Goal: Task Accomplishment & Management: Use online tool/utility

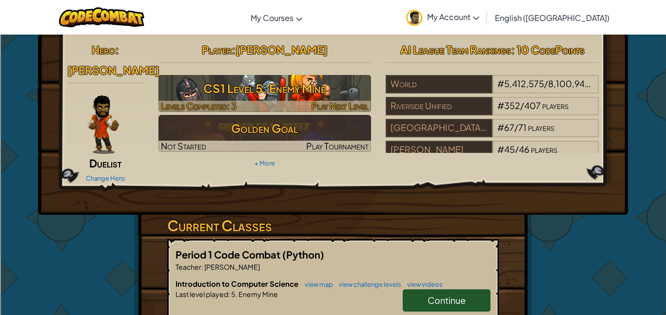
click at [328, 83] on h3 "CS1 Level 5: Enemy Mine" at bounding box center [264, 88] width 213 height 22
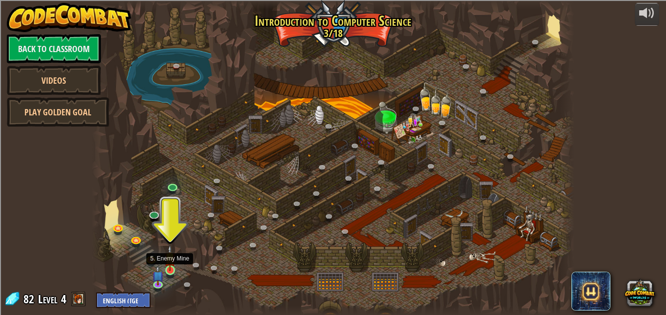
click at [174, 268] on img at bounding box center [169, 258] width 11 height 26
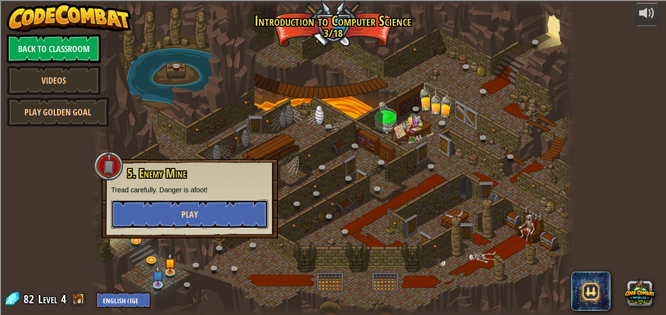
click at [245, 224] on button "Play" at bounding box center [189, 214] width 157 height 29
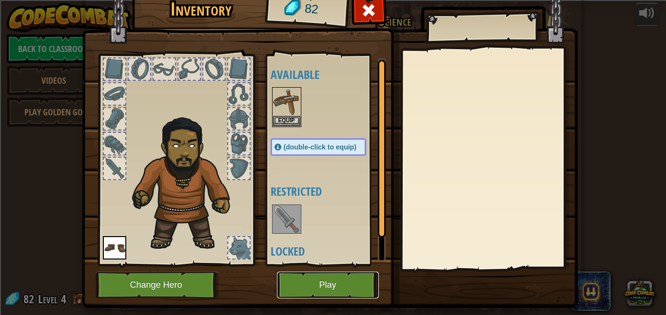
click at [340, 292] on button "Play" at bounding box center [328, 285] width 102 height 27
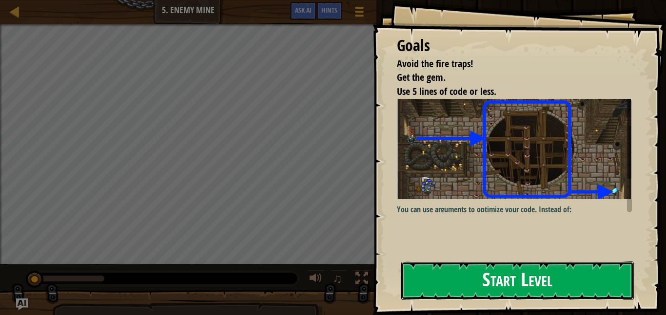
click at [487, 284] on button "Start Level" at bounding box center [517, 281] width 232 height 38
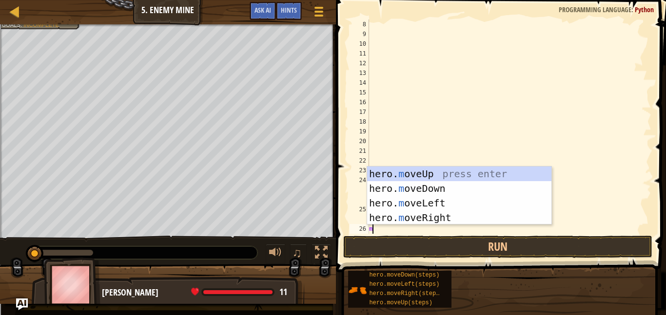
scroll to position [68, 0]
type textarea "move"
click at [434, 174] on div "hero. move Up press enter hero. move Down press enter hero. move Left press ent…" at bounding box center [459, 211] width 184 height 88
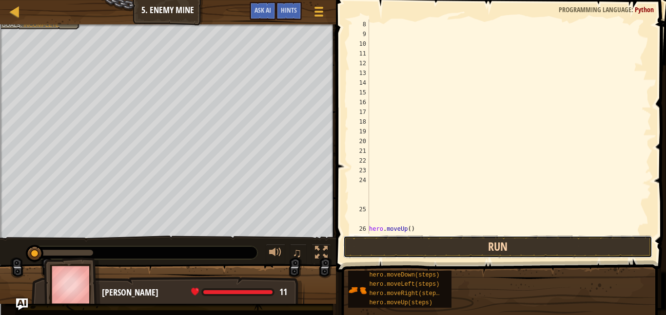
click at [425, 242] on button "Run" at bounding box center [497, 247] width 309 height 22
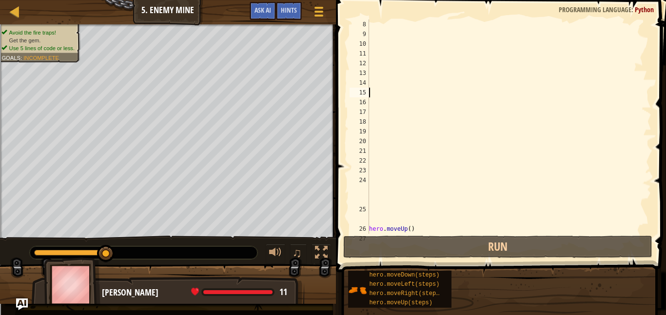
click at [627, 92] on div "hero . moveUp ( )" at bounding box center [509, 136] width 284 height 234
click at [640, 152] on div "hero . moveUp ( )" at bounding box center [509, 136] width 284 height 234
click at [635, 103] on div "hero . moveUp ( )" at bounding box center [509, 136] width 284 height 234
click at [656, 174] on span at bounding box center [502, 122] width 338 height 301
click at [634, 121] on div "hero . moveUp ( )" at bounding box center [509, 136] width 284 height 234
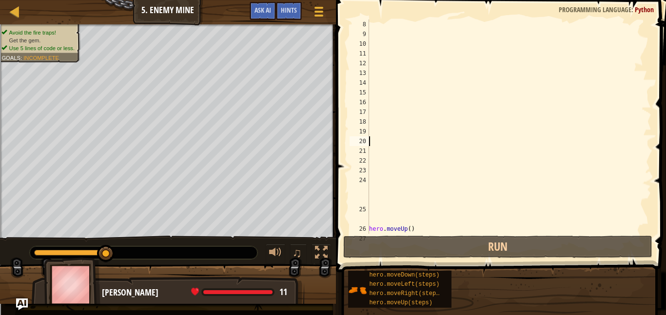
type textarea "="
